Goal: Find specific page/section: Find specific page/section

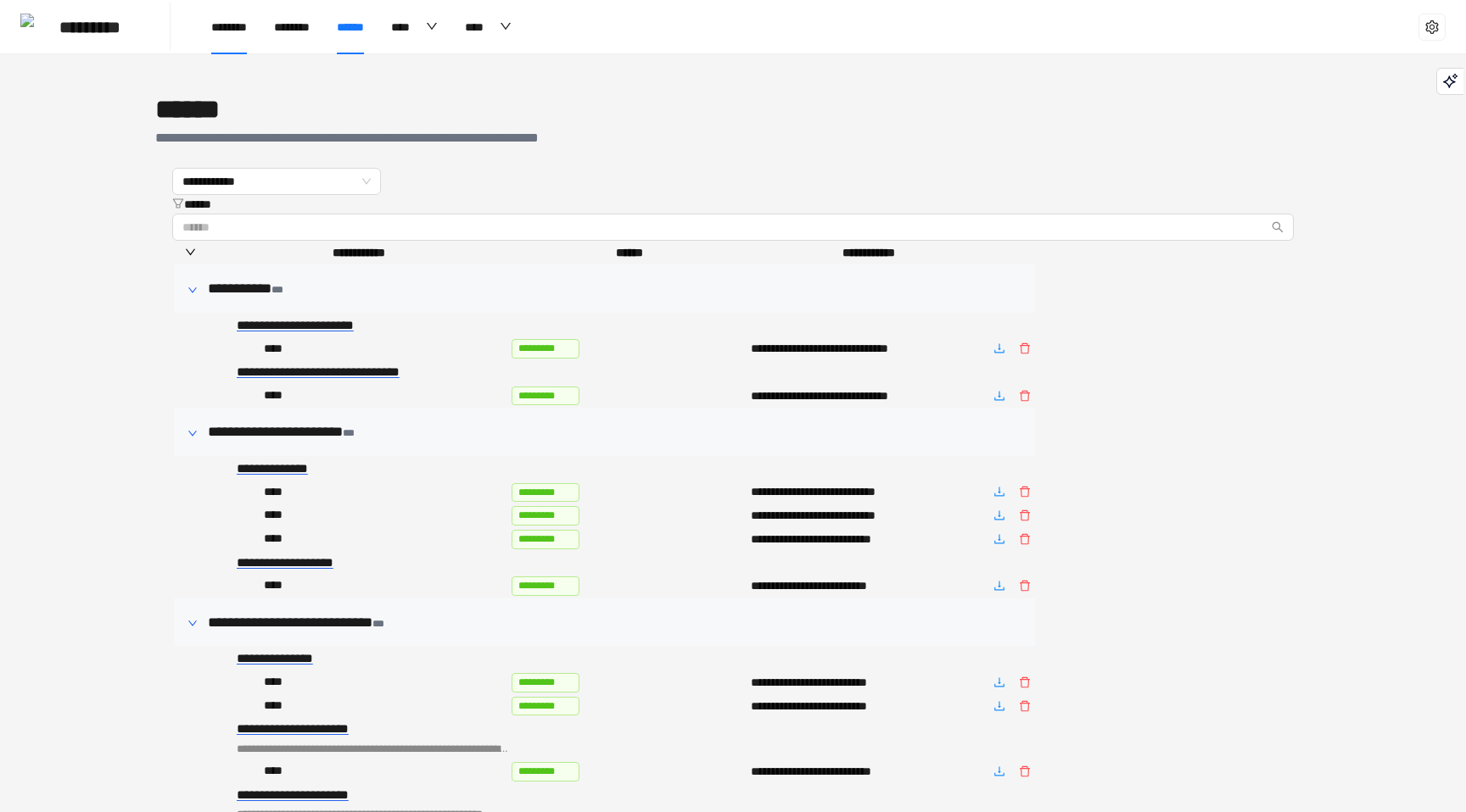
click at [238, 33] on span "********" at bounding box center [229, 26] width 35 height 11
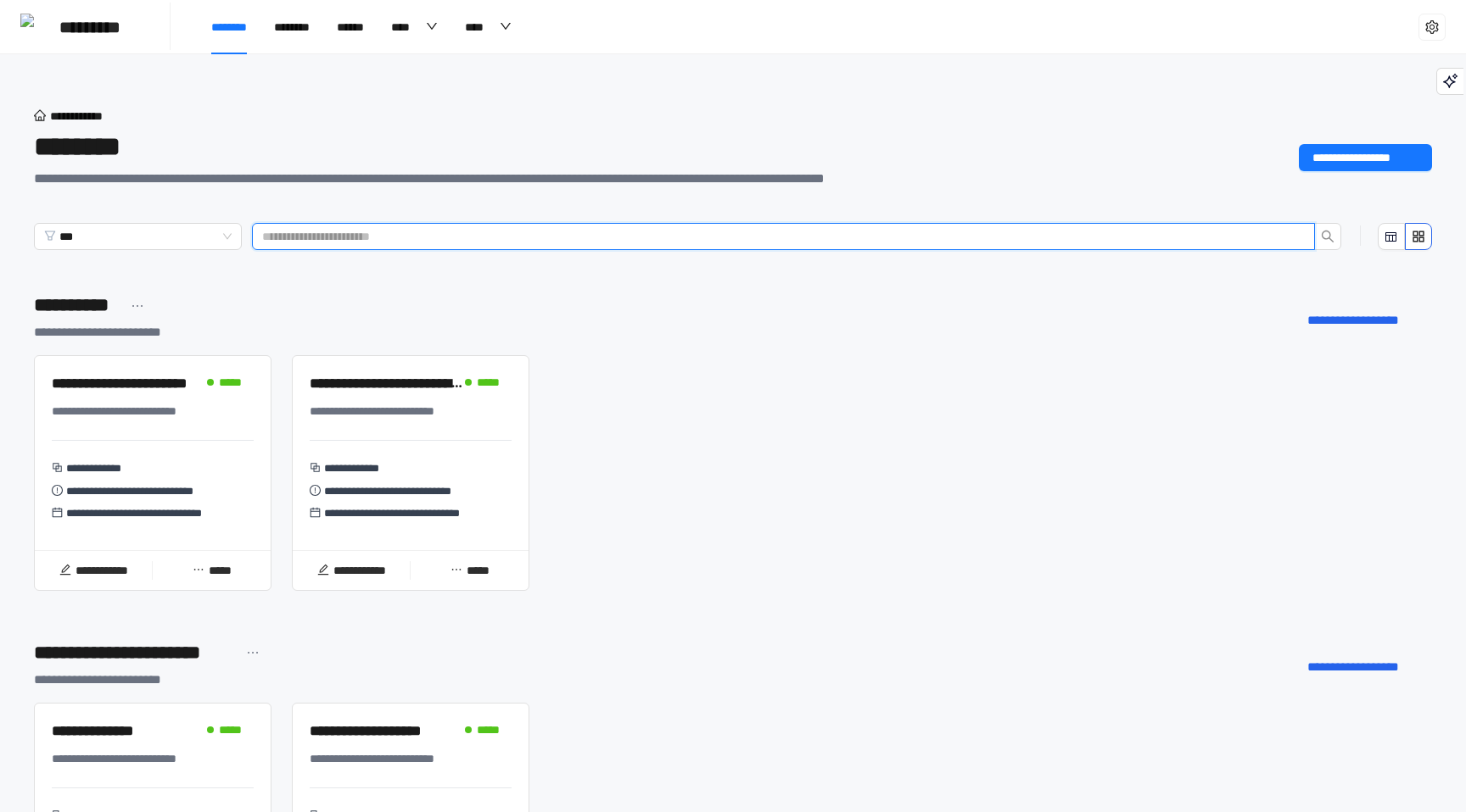
click at [356, 232] on input "text" at bounding box center [776, 236] width 1029 height 19
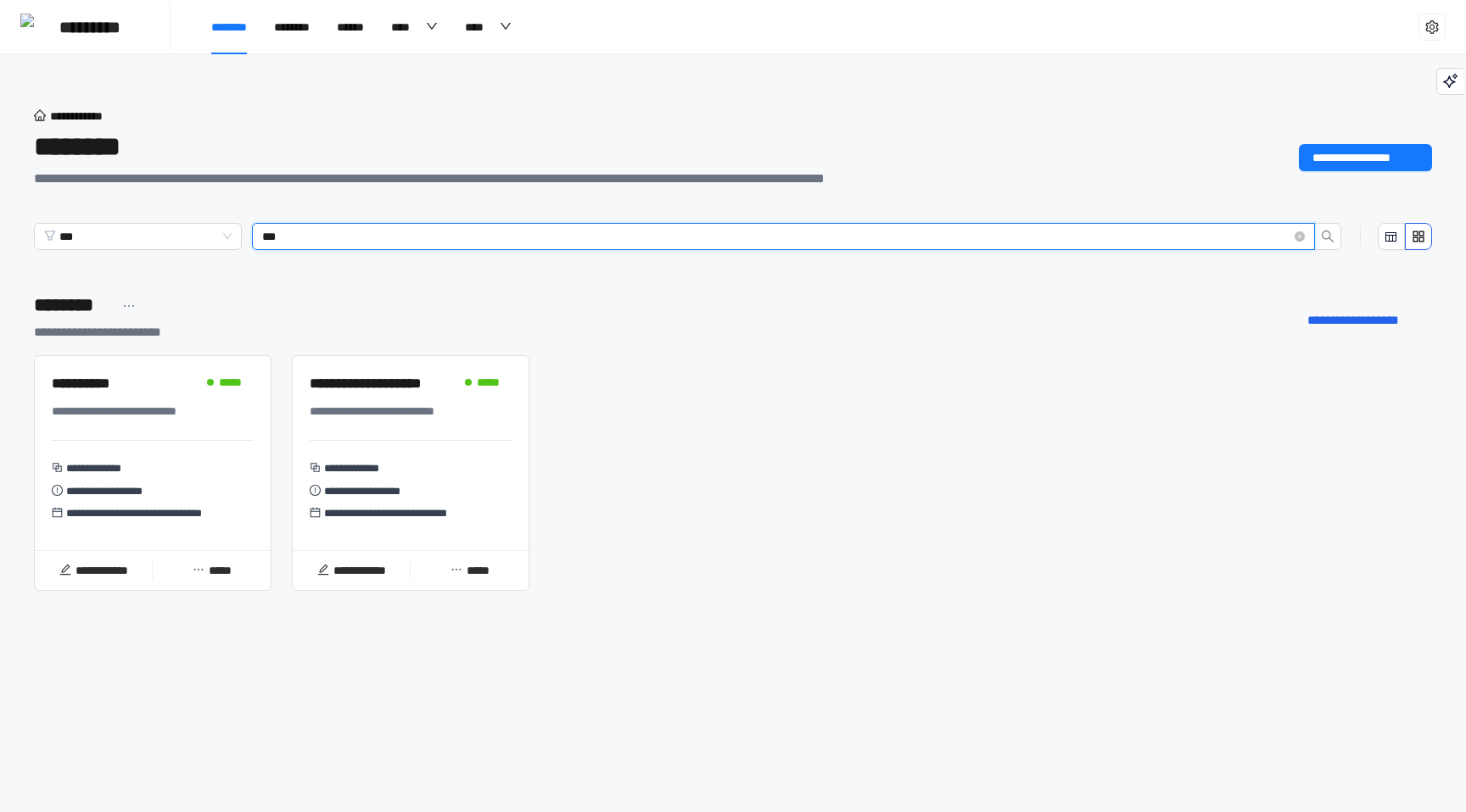
type input "***"
